Goal: Task Accomplishment & Management: Manage account settings

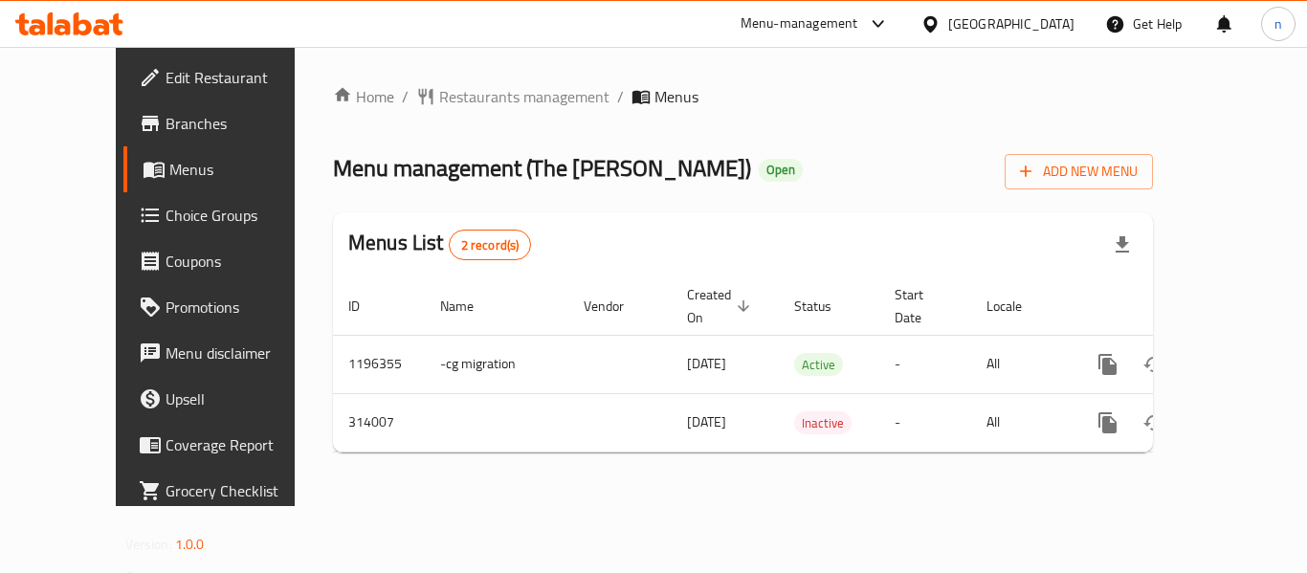
click at [880, 20] on icon at bounding box center [878, 23] width 23 height 23
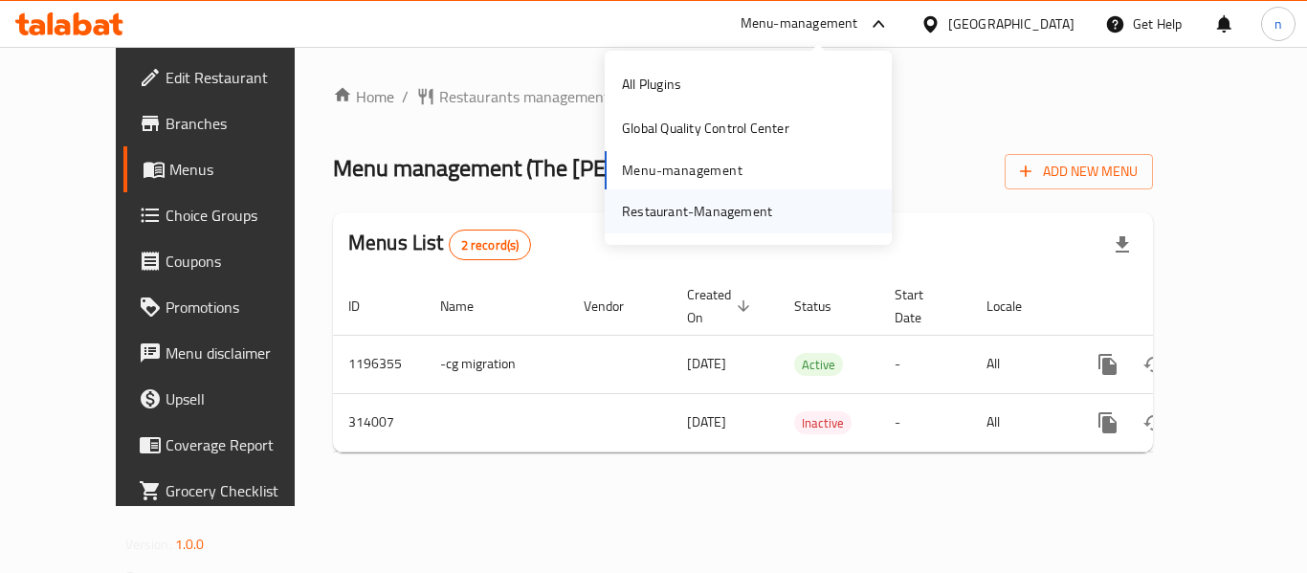
click at [688, 222] on div "Restaurant-Management" at bounding box center [697, 211] width 150 height 21
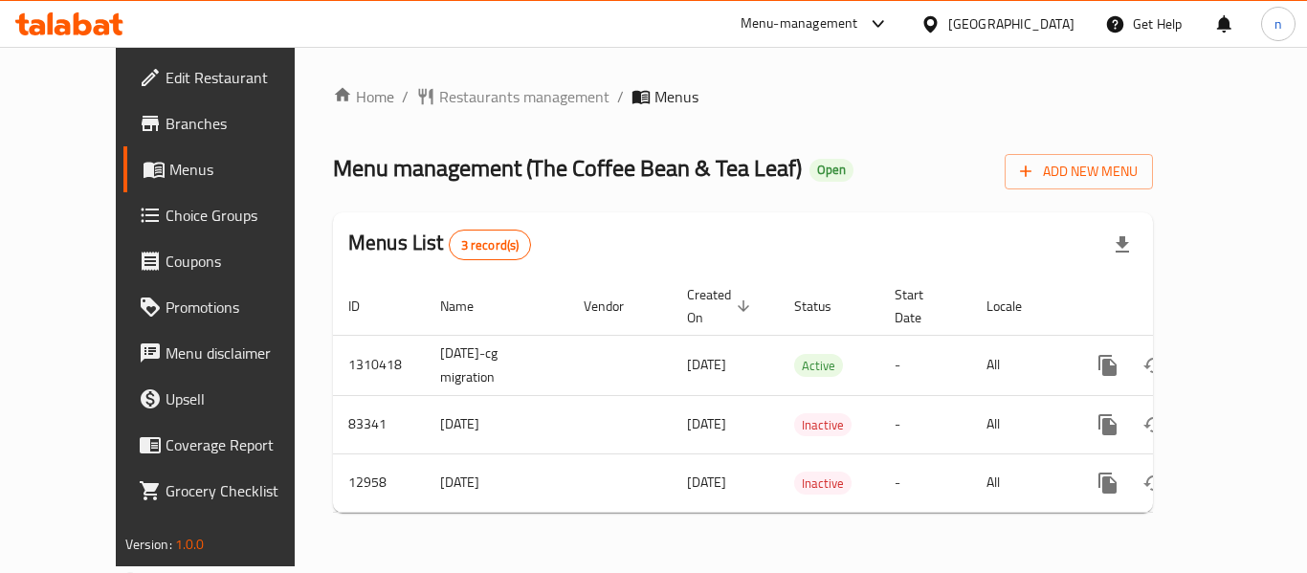
click at [889, 21] on icon at bounding box center [878, 23] width 23 height 23
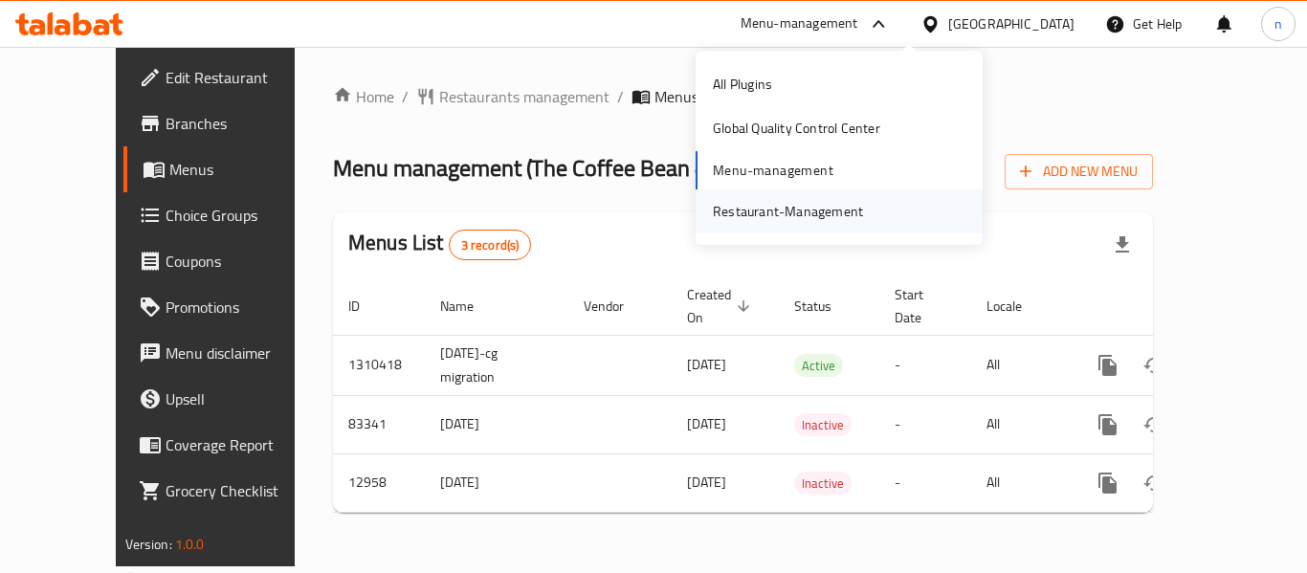
click at [775, 213] on div "Restaurant-Management" at bounding box center [788, 211] width 150 height 21
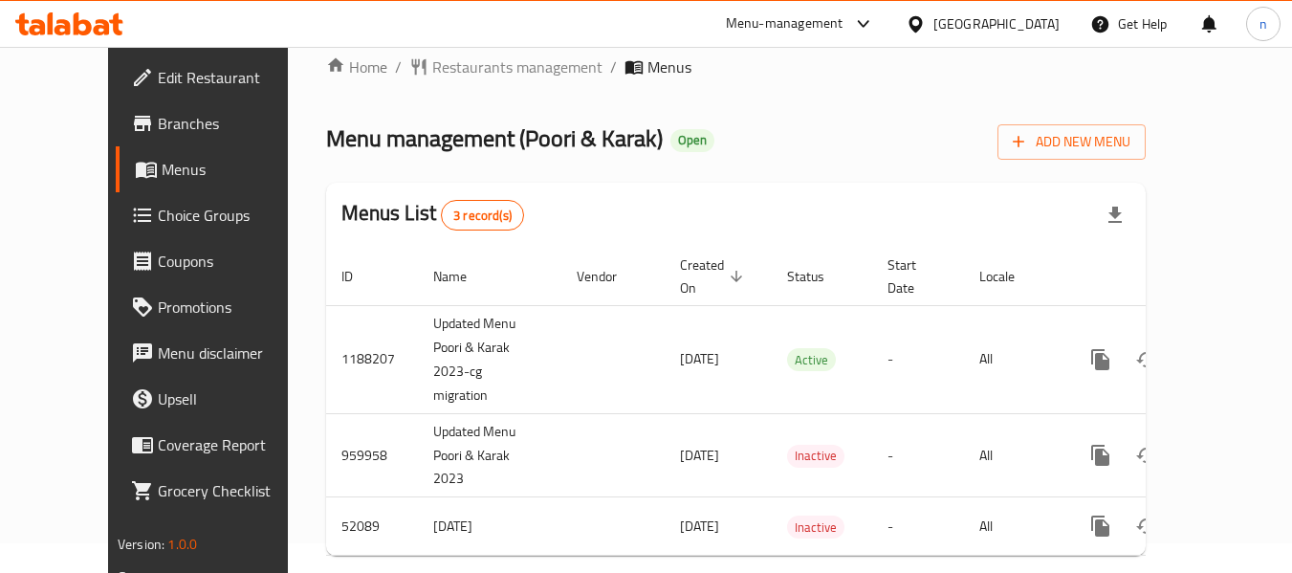
scroll to position [45, 0]
